Goal: Task Accomplishment & Management: Use online tool/utility

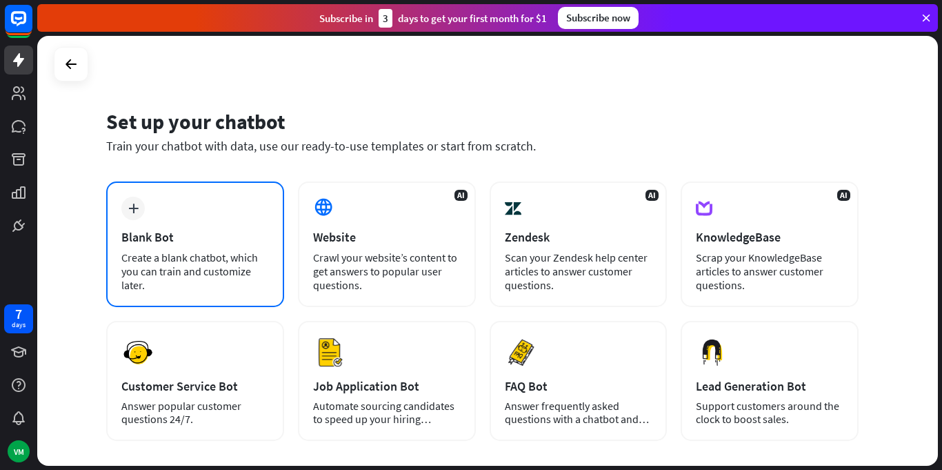
click at [170, 219] on div "plus Blank Bot Create a blank chatbot, which you can train and customize later." at bounding box center [195, 243] width 178 height 125
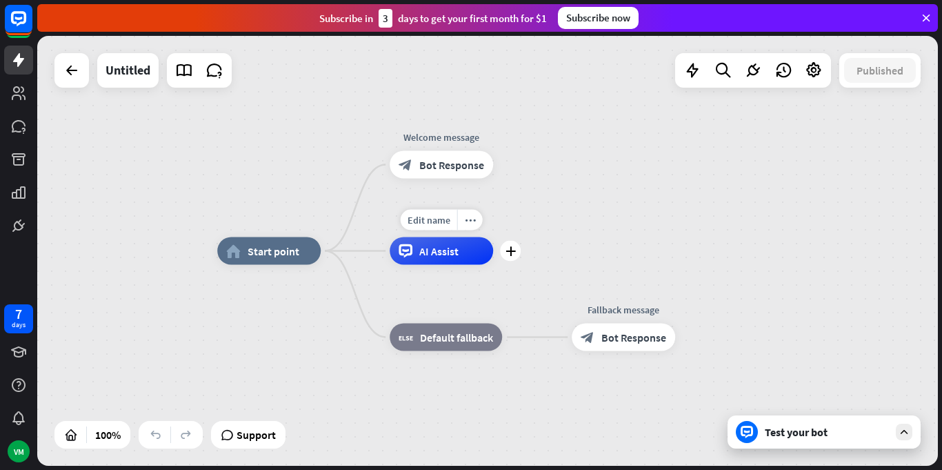
click at [441, 258] on div "AI Assist" at bounding box center [441, 251] width 103 height 28
drag, startPoint x: 835, startPoint y: 110, endPoint x: 834, endPoint y: 122, distance: 12.4
click at [834, 118] on div "home_2 Start point Welcome message block_bot_response Bot Response AI Assist bl…" at bounding box center [487, 251] width 900 height 430
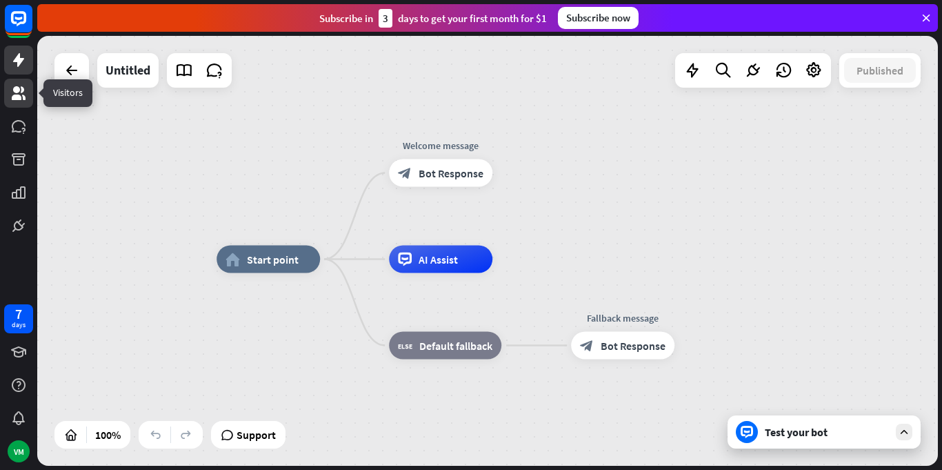
click at [10, 99] on icon at bounding box center [18, 93] width 17 height 17
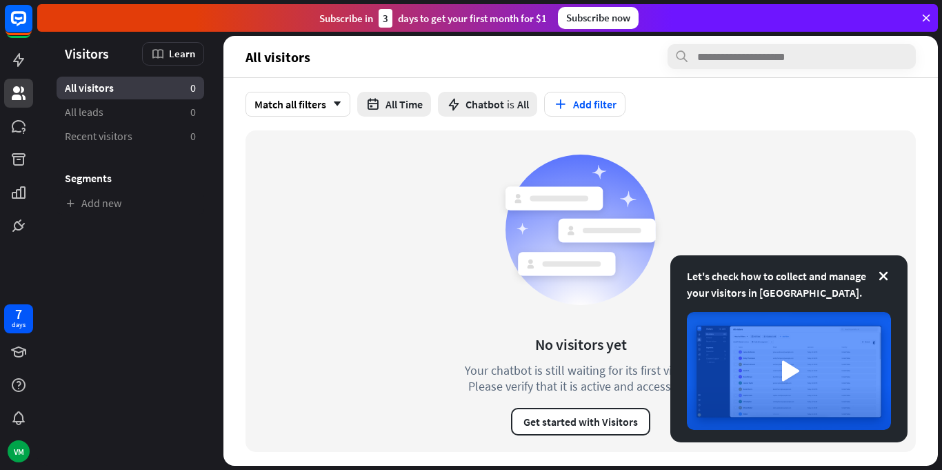
click at [351, 261] on div "No visitors yet Your chatbot is still waiting for its first visitor. Please ver…" at bounding box center [580, 290] width 670 height 321
click at [928, 14] on icon at bounding box center [926, 18] width 12 height 12
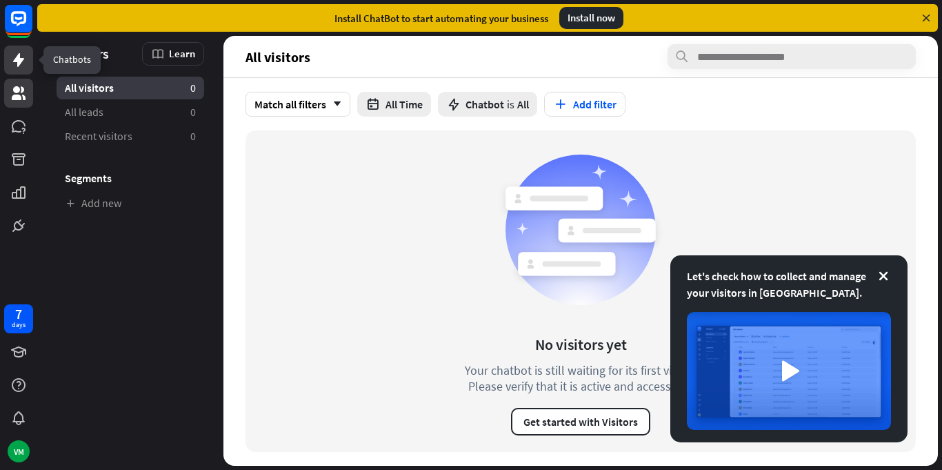
click at [27, 69] on link at bounding box center [18, 60] width 29 height 29
